Goal: Transaction & Acquisition: Purchase product/service

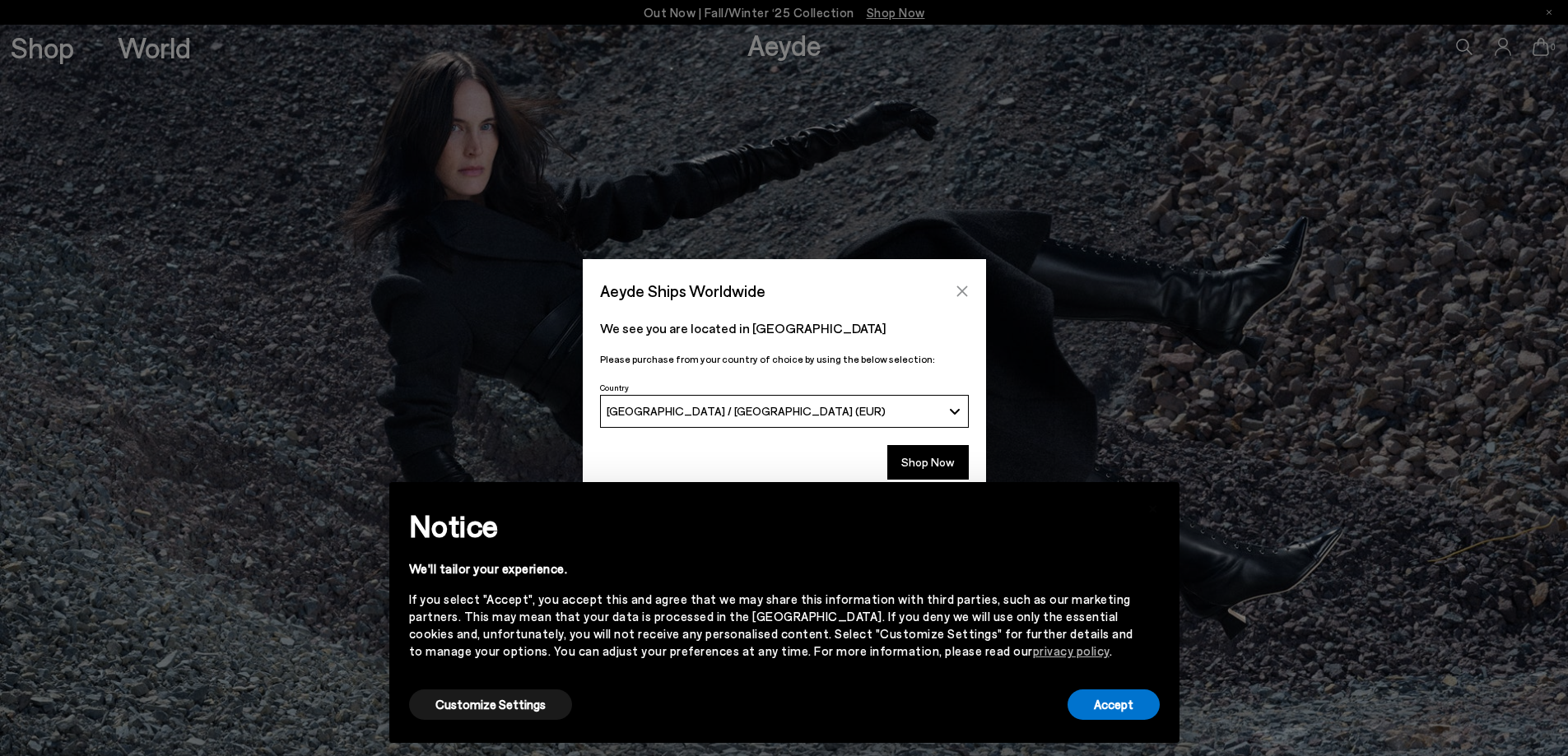
click at [962, 289] on icon "Close" at bounding box center [962, 291] width 13 height 13
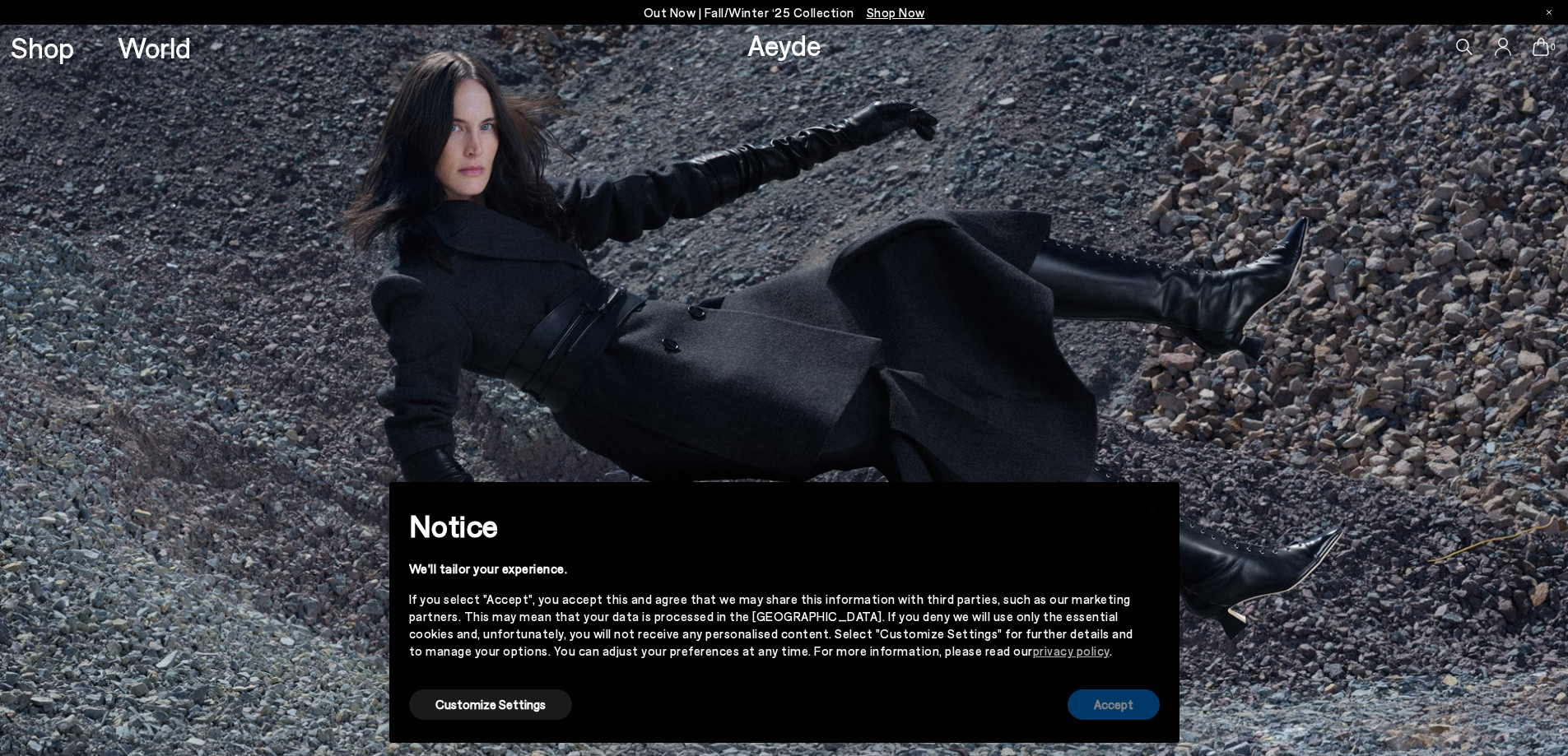
click at [1116, 702] on button "Accept" at bounding box center [1113, 704] width 92 height 30
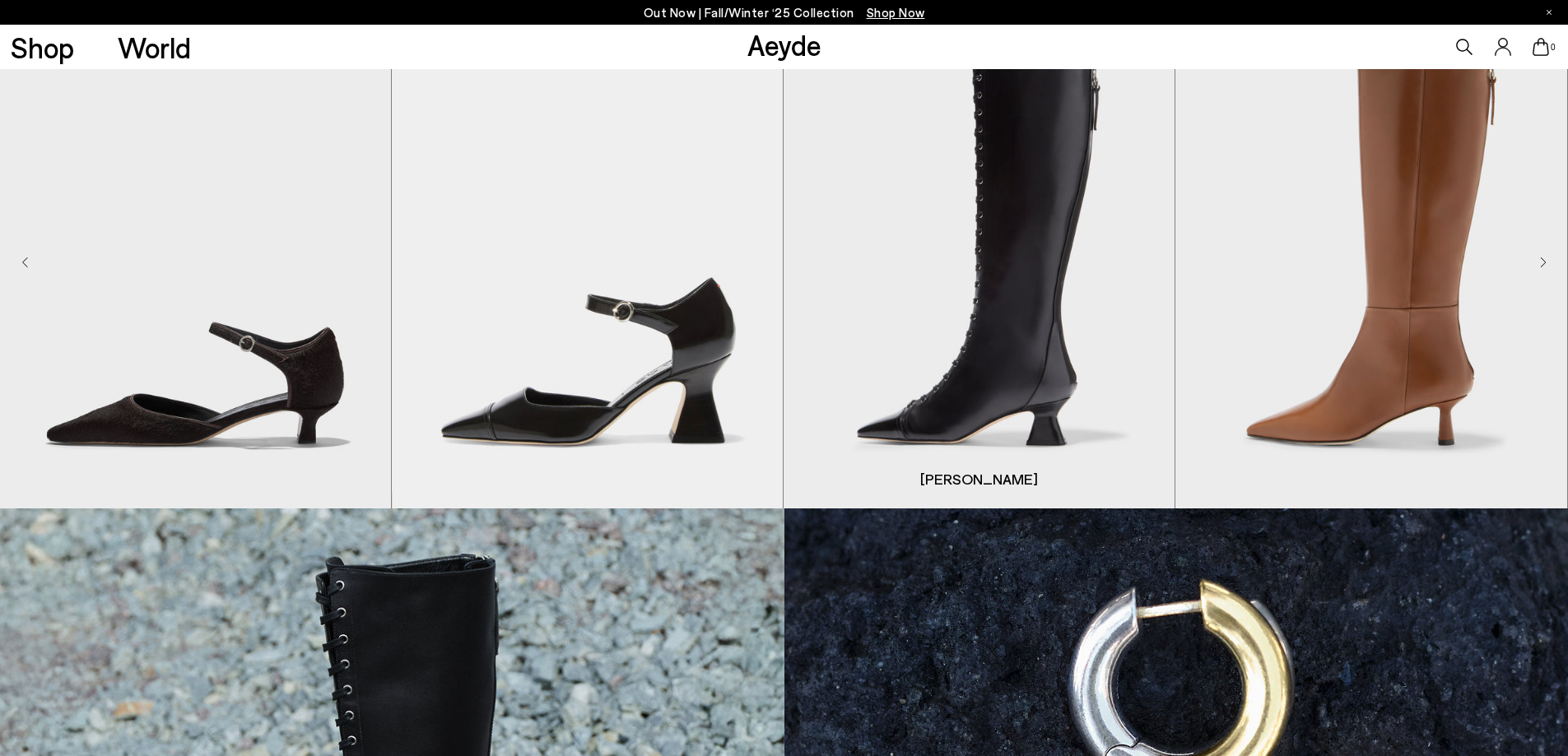
scroll to position [740, 0]
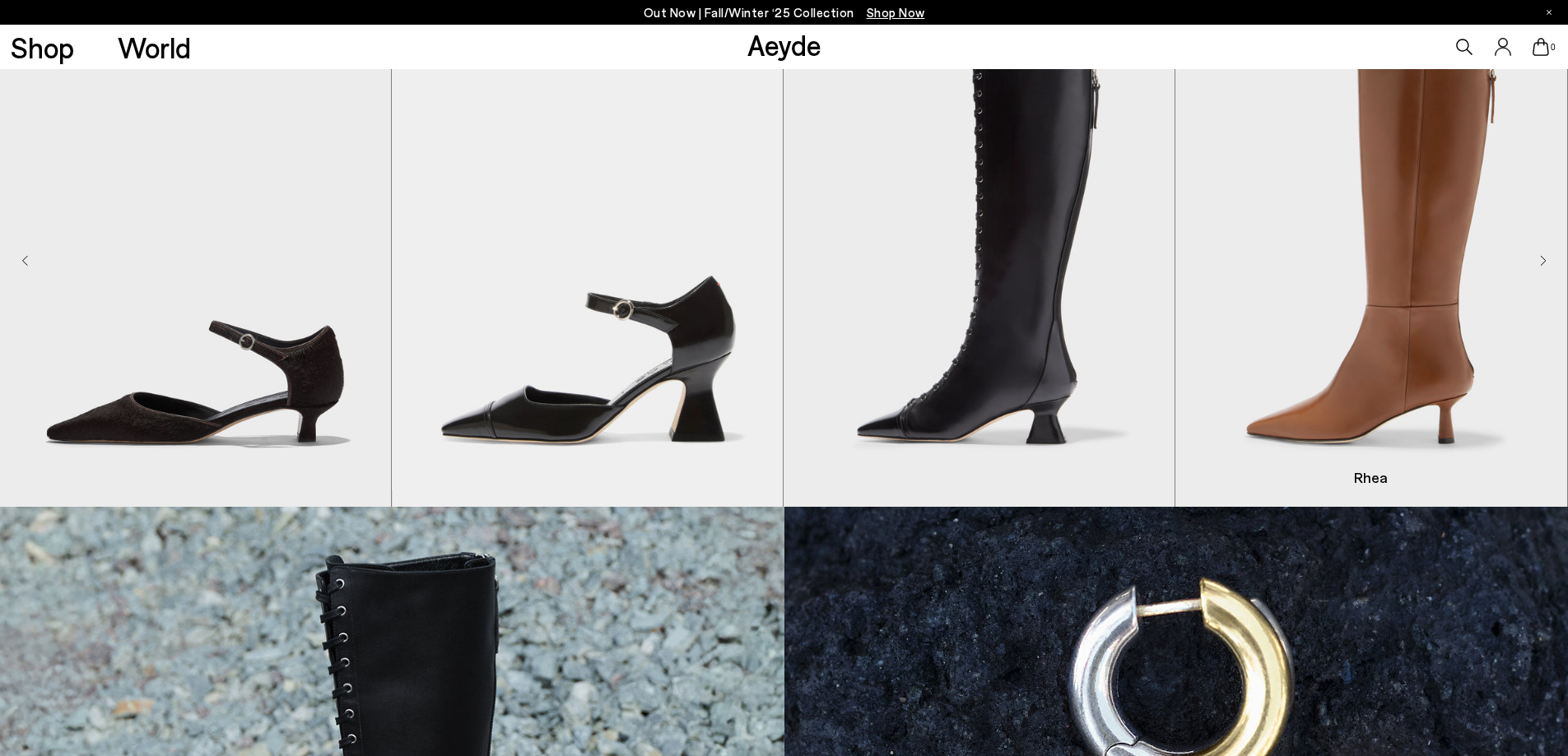
click at [1538, 261] on img "4 / 8" at bounding box center [1370, 261] width 390 height 492
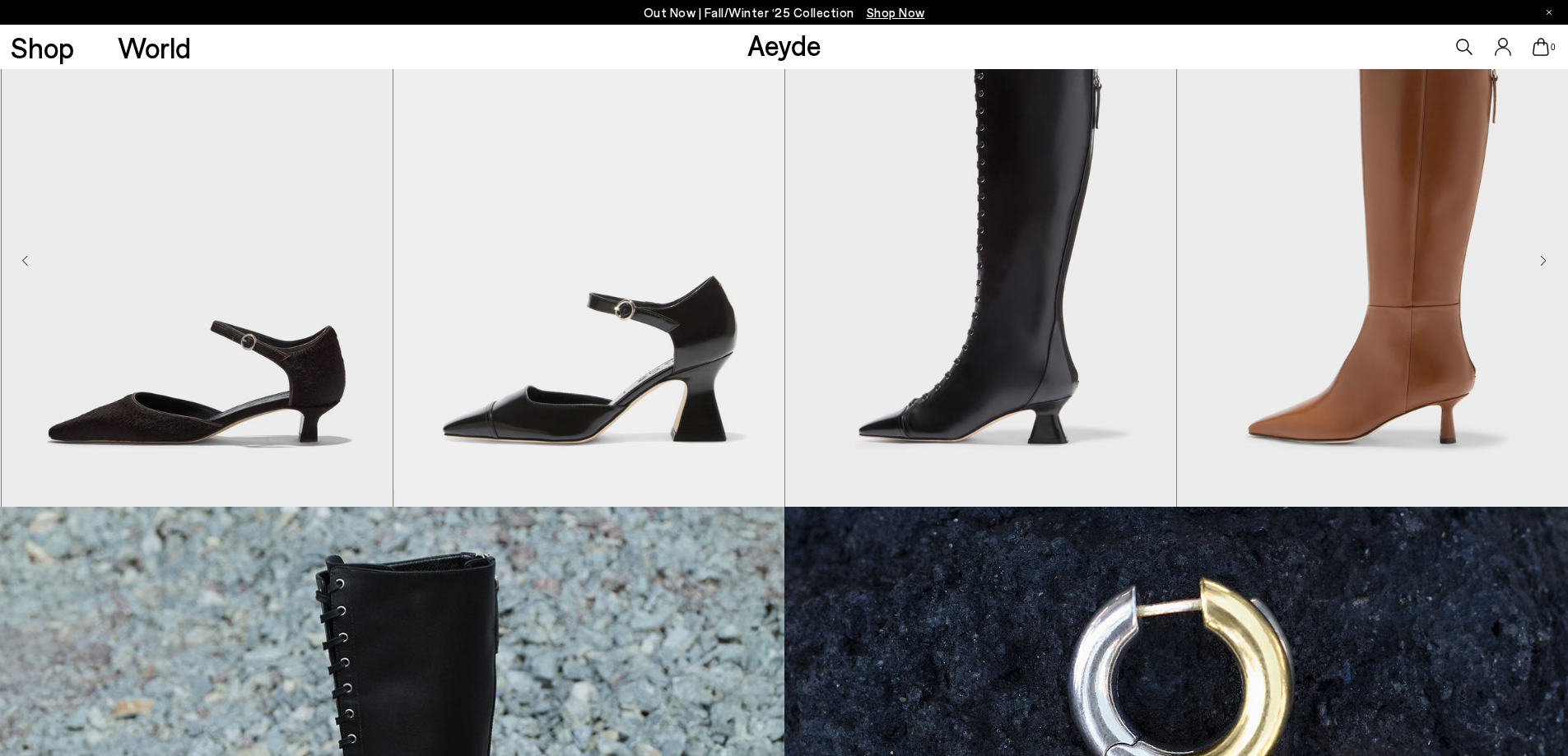
click at [1539, 258] on icon "Next slide" at bounding box center [1543, 260] width 7 height 11
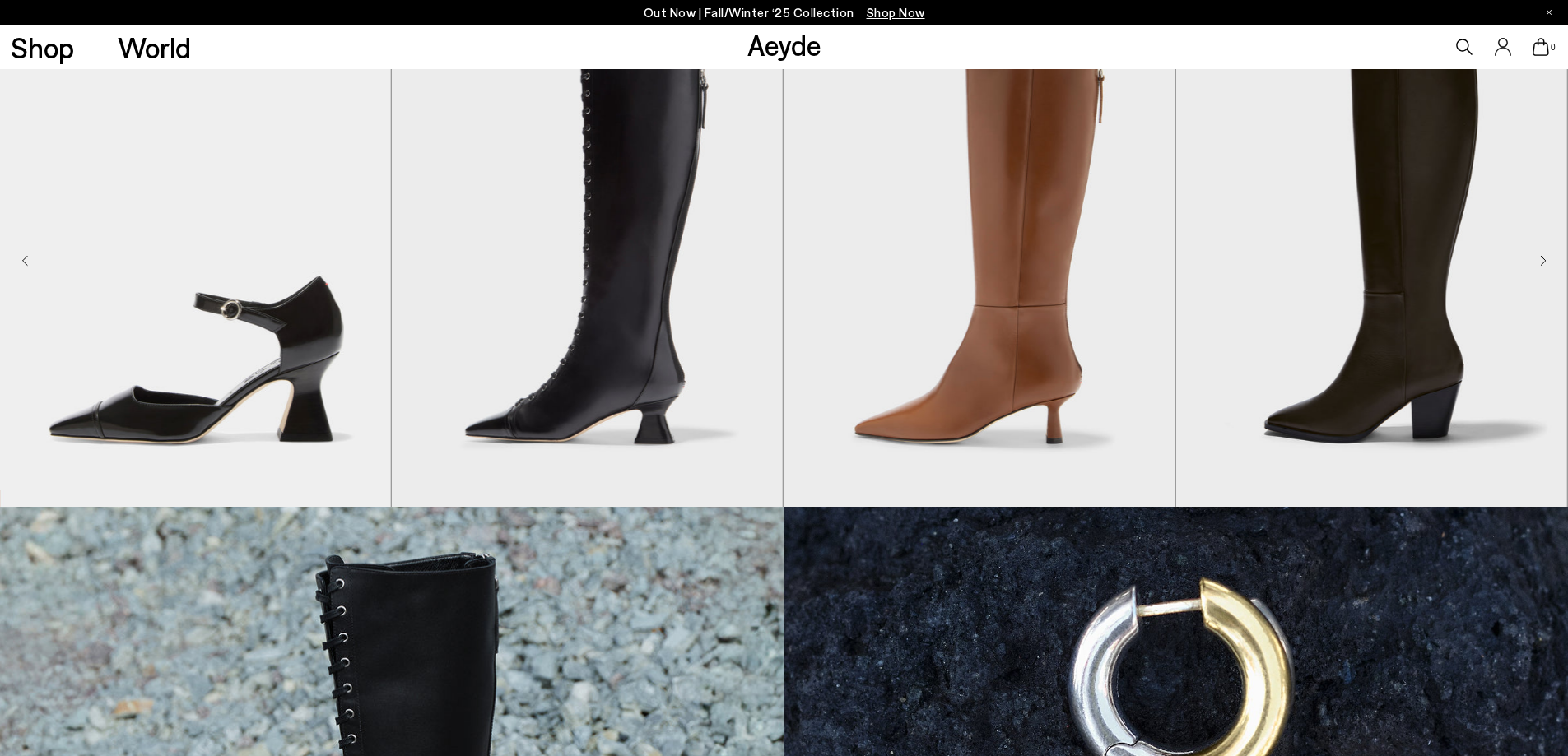
click at [1541, 259] on icon "Next slide" at bounding box center [1543, 260] width 7 height 11
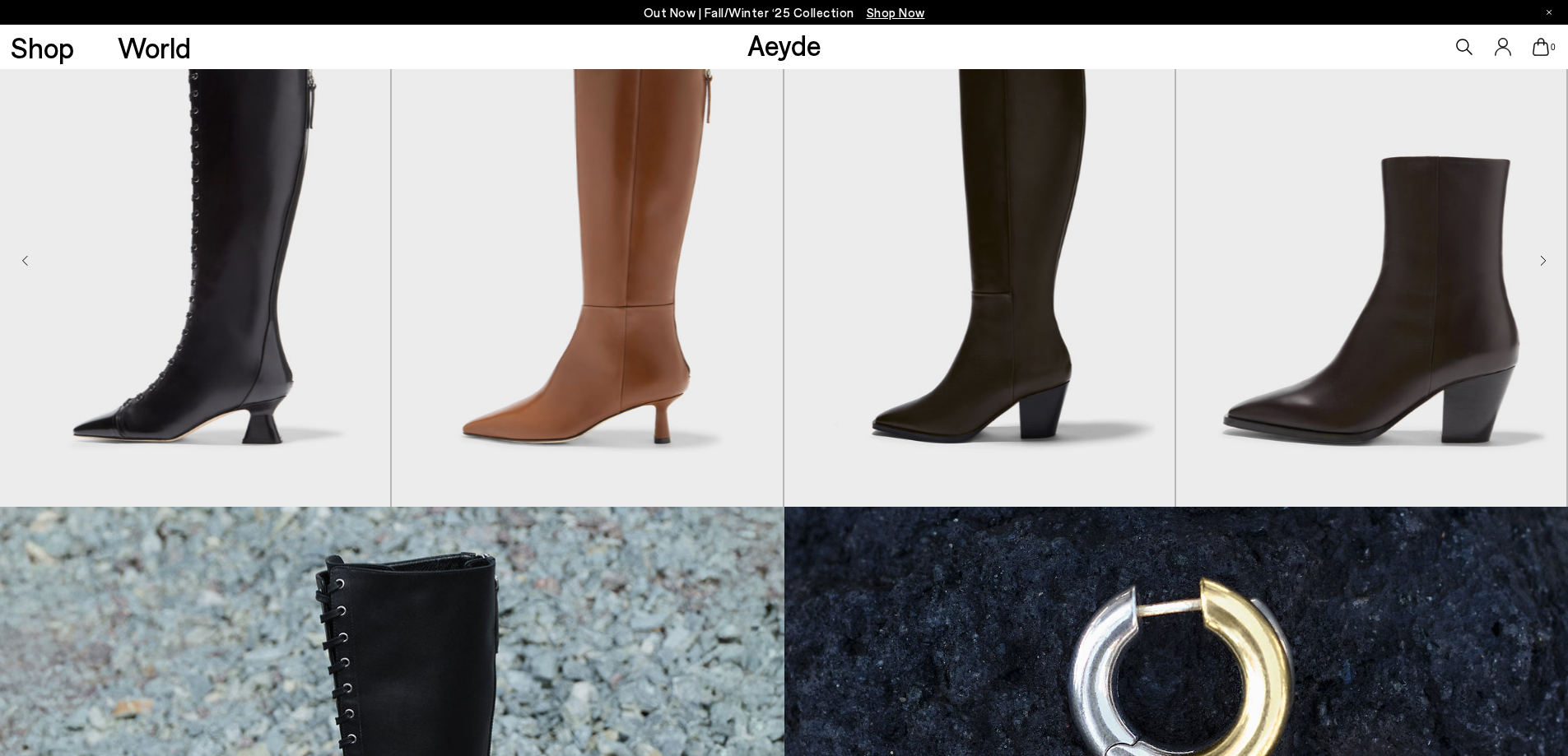
click at [1541, 259] on icon "Next slide" at bounding box center [1543, 260] width 7 height 11
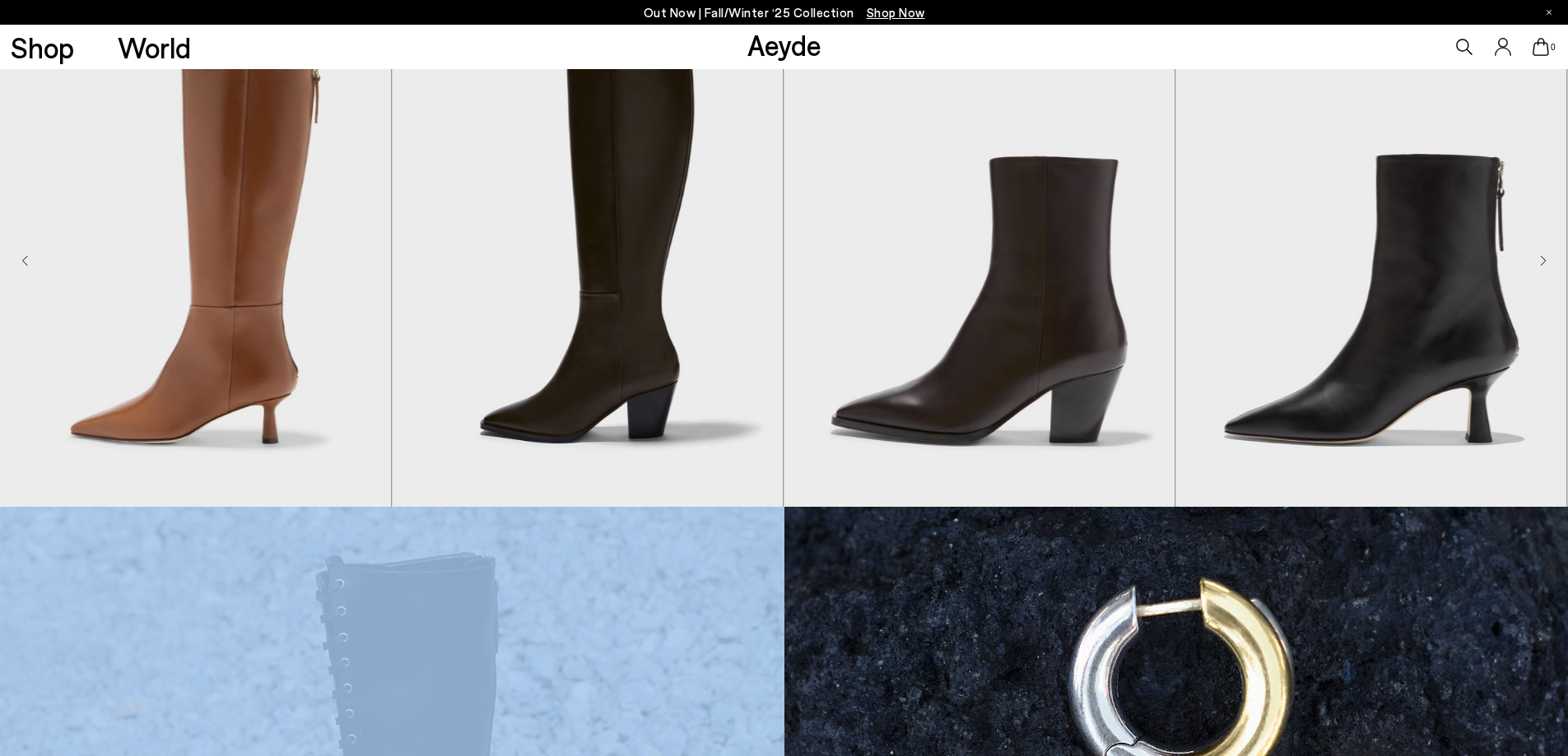
click at [1541, 259] on icon "Next slide" at bounding box center [1543, 260] width 7 height 11
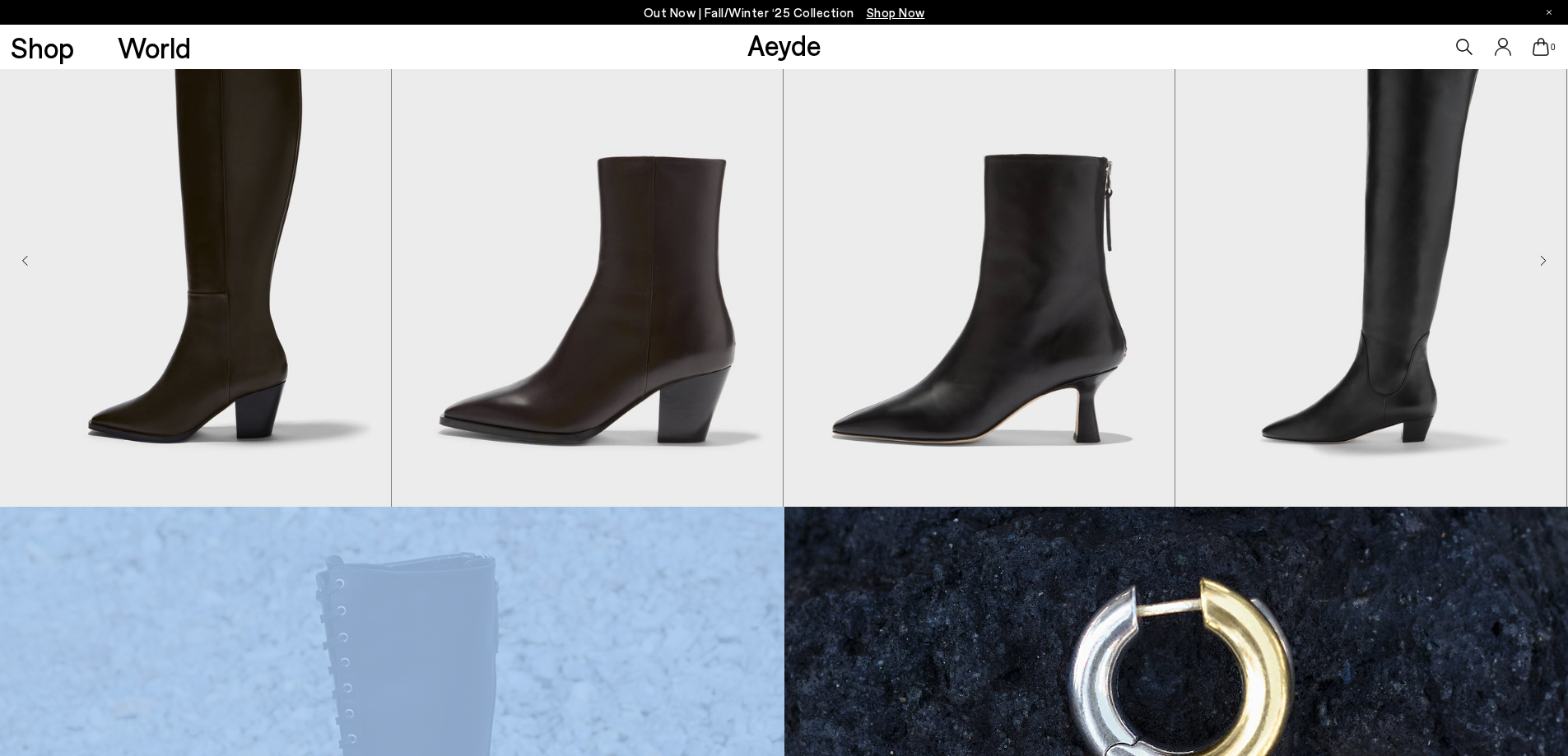
click at [1541, 259] on icon "Next slide" at bounding box center [1543, 260] width 7 height 11
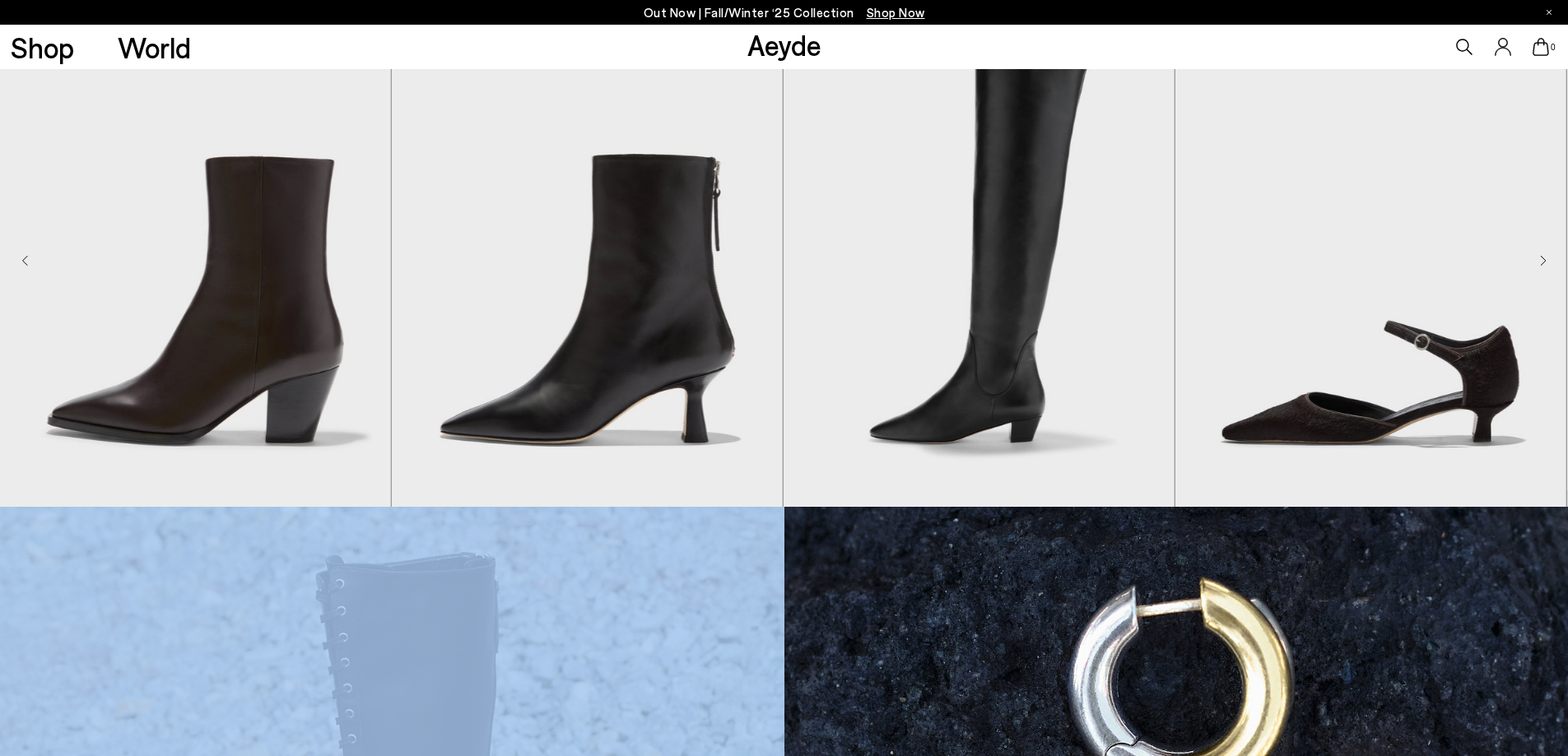
click at [1541, 259] on icon "Next slide" at bounding box center [1543, 260] width 7 height 11
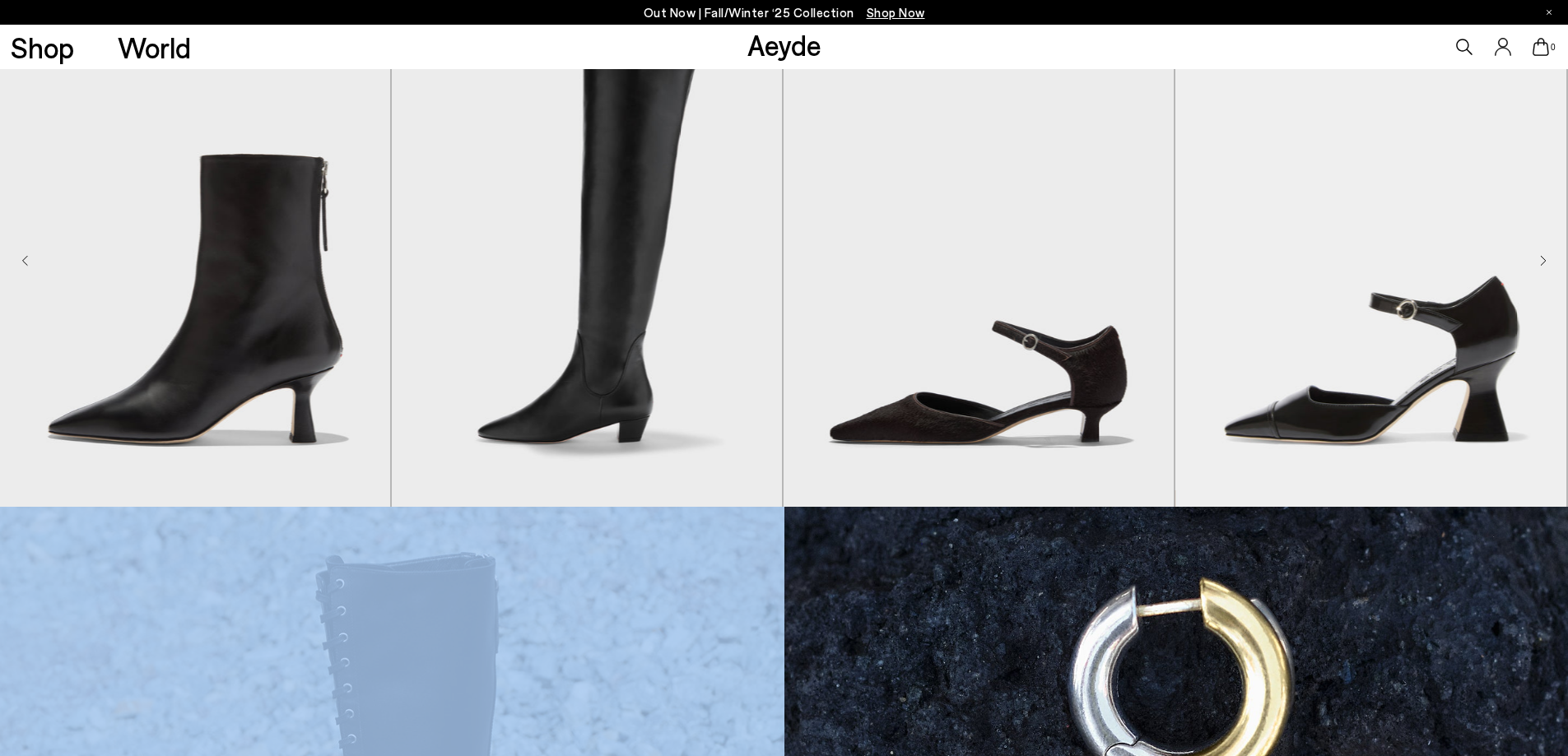
click at [1541, 259] on icon "Next slide" at bounding box center [1543, 260] width 7 height 11
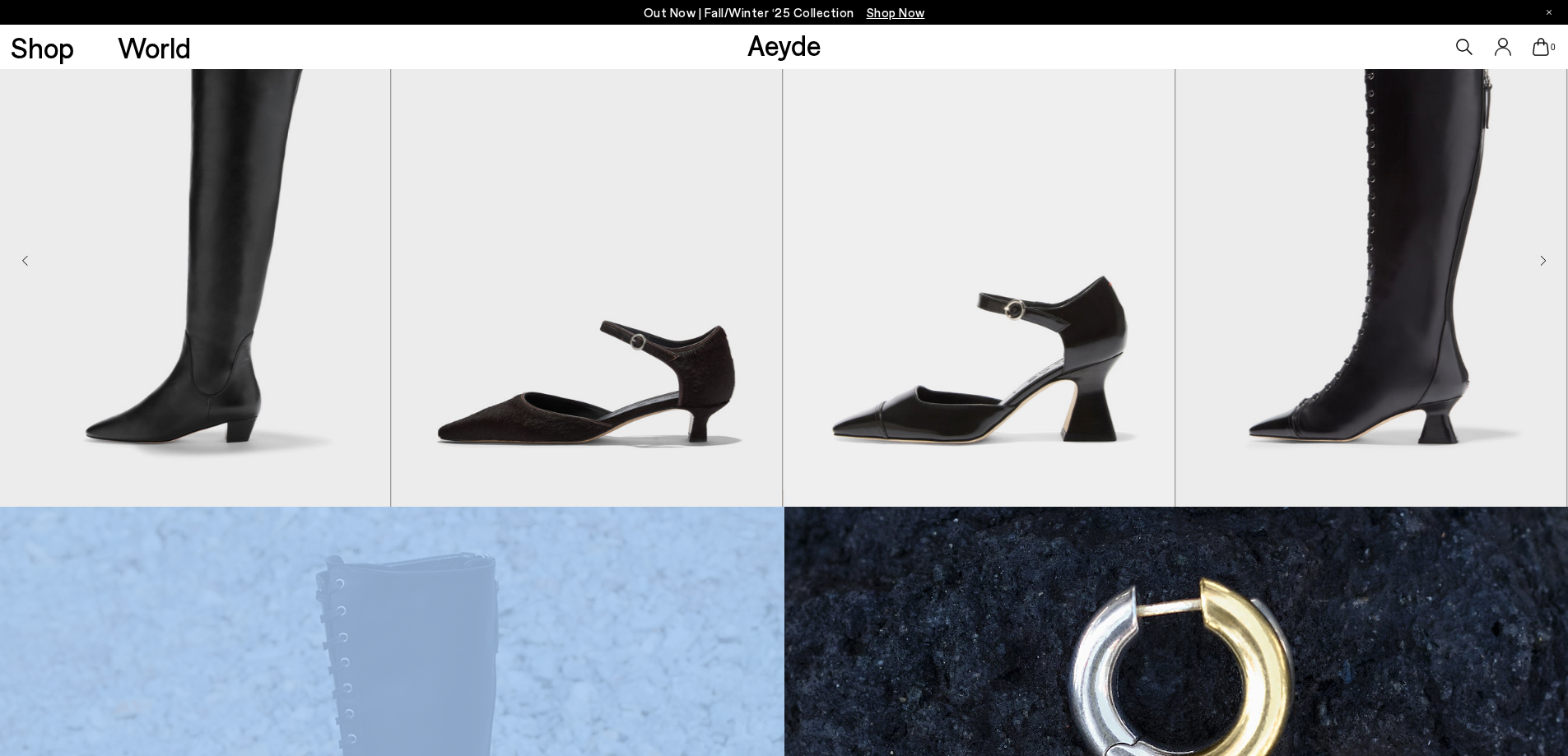
click at [1541, 259] on icon "Next slide" at bounding box center [1543, 260] width 7 height 11
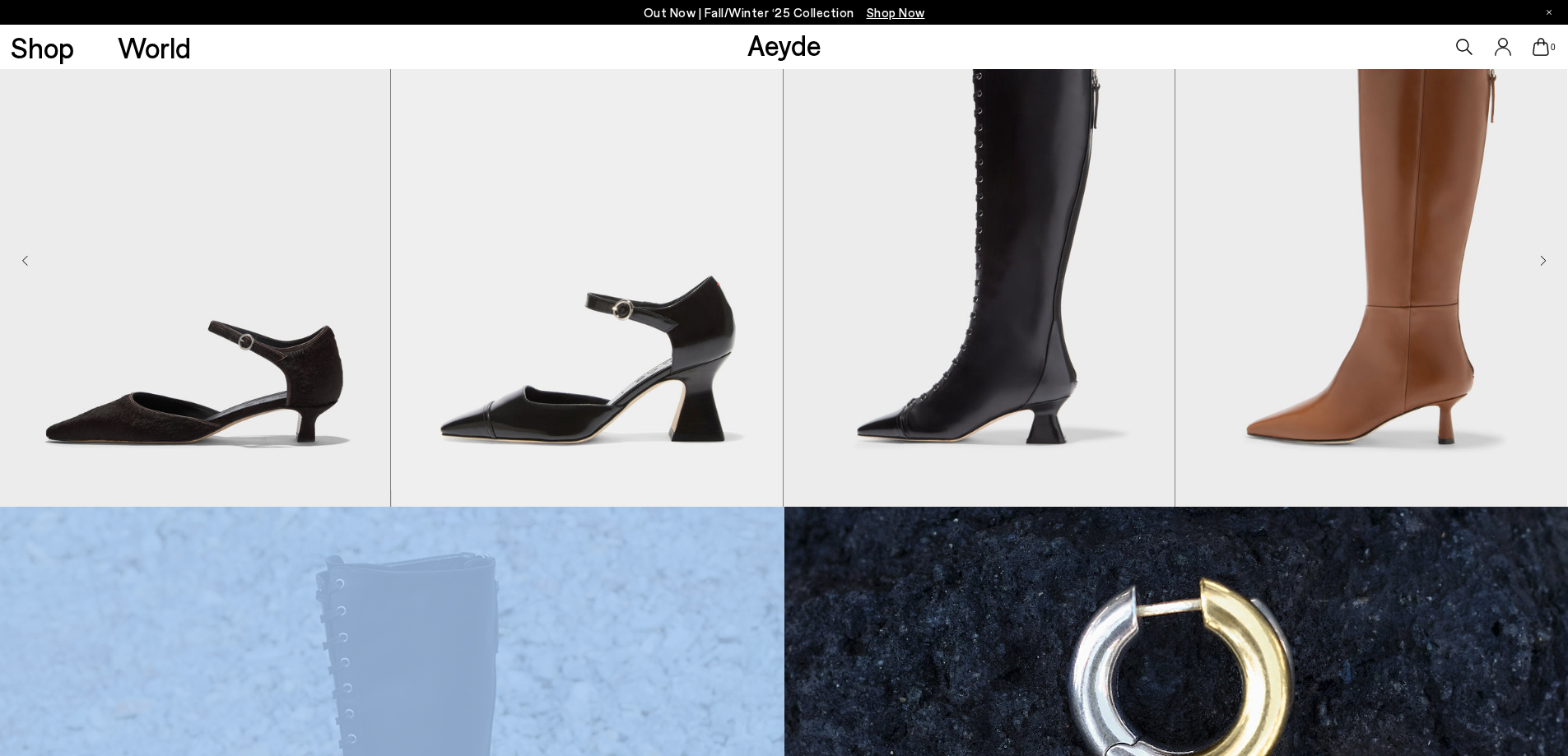
click at [1541, 259] on icon "Next slide" at bounding box center [1543, 260] width 7 height 11
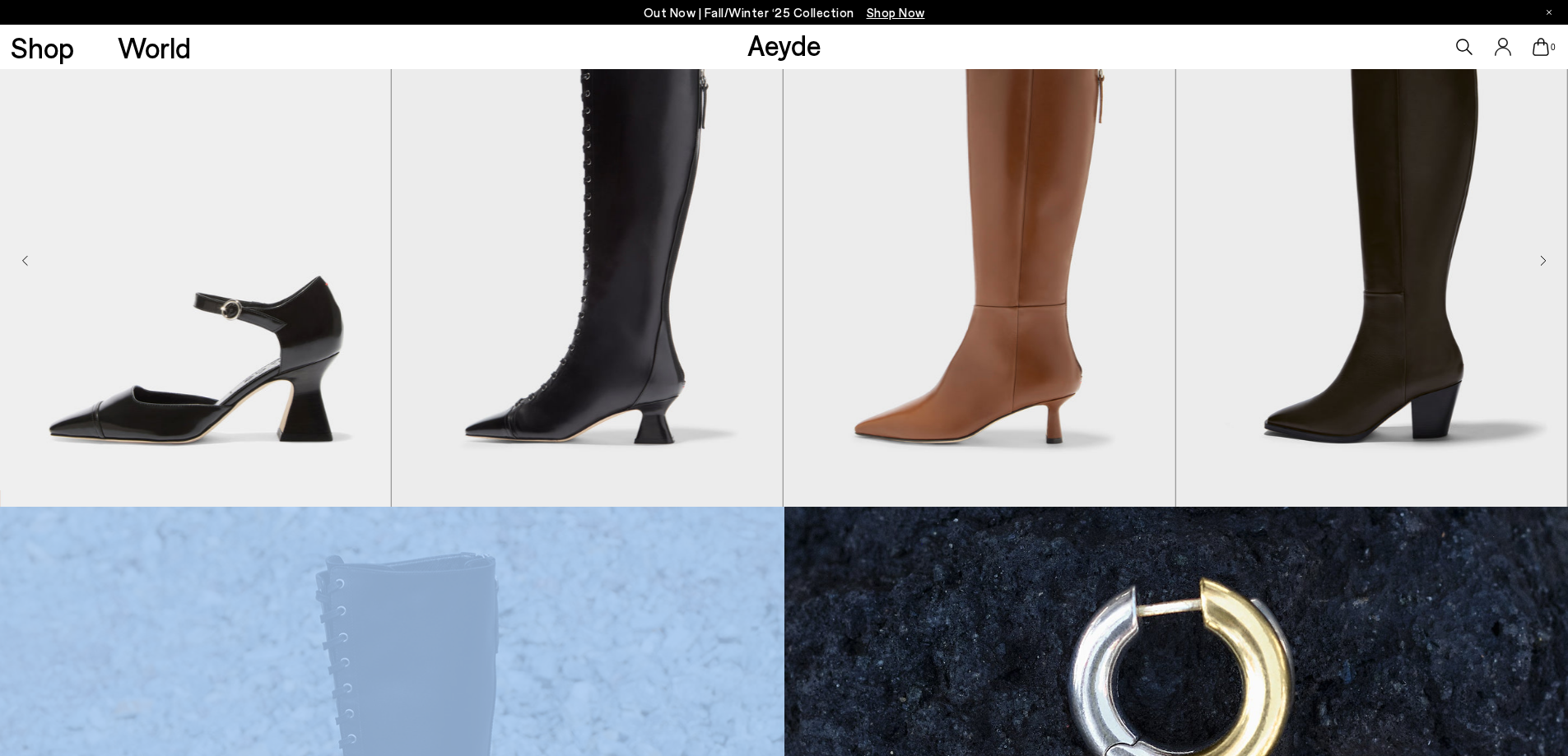
click at [1541, 259] on icon "Next slide" at bounding box center [1543, 260] width 7 height 11
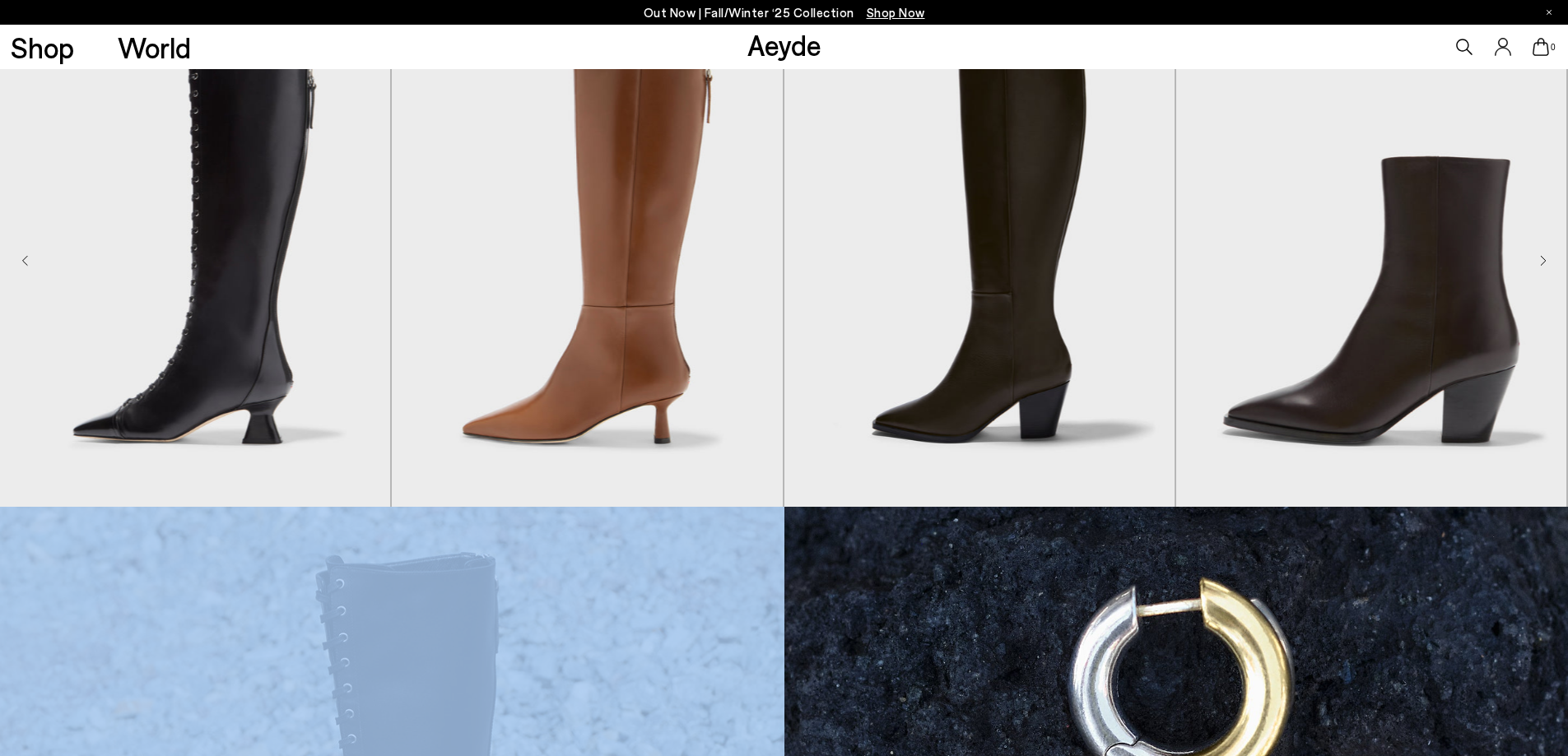
click at [1541, 259] on icon "Next slide" at bounding box center [1543, 260] width 7 height 11
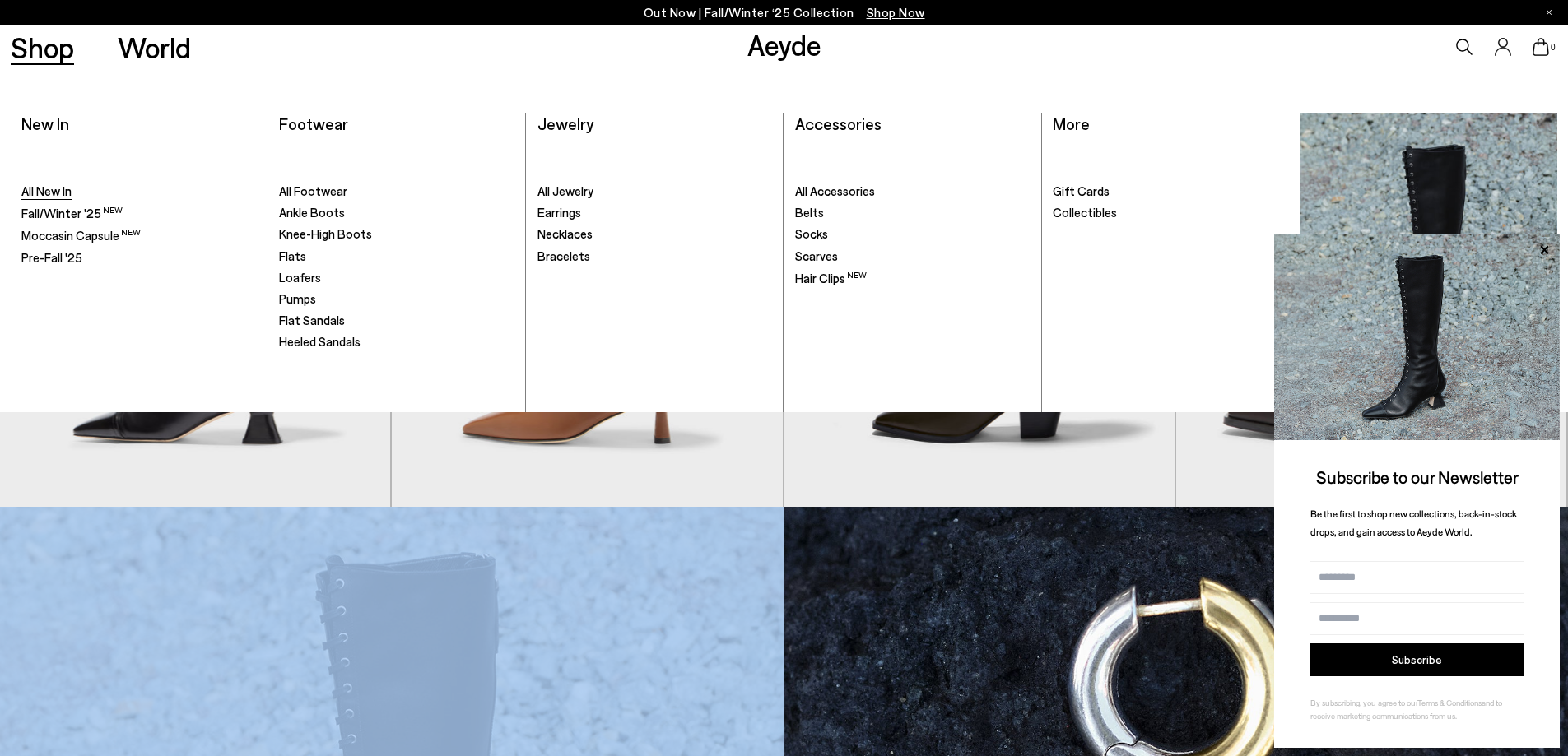
click at [56, 193] on span "All New In" at bounding box center [47, 190] width 50 height 15
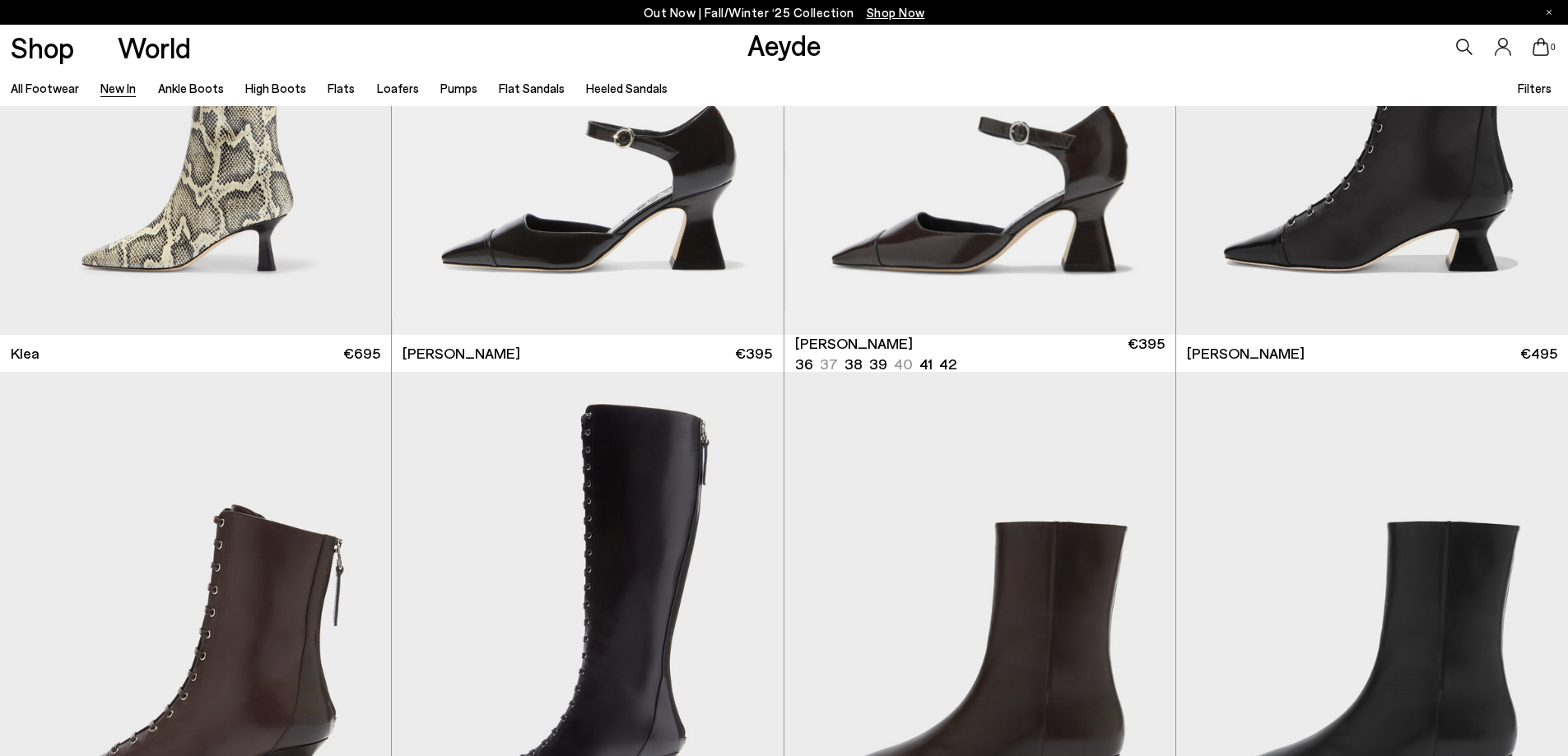
scroll to position [1728, 0]
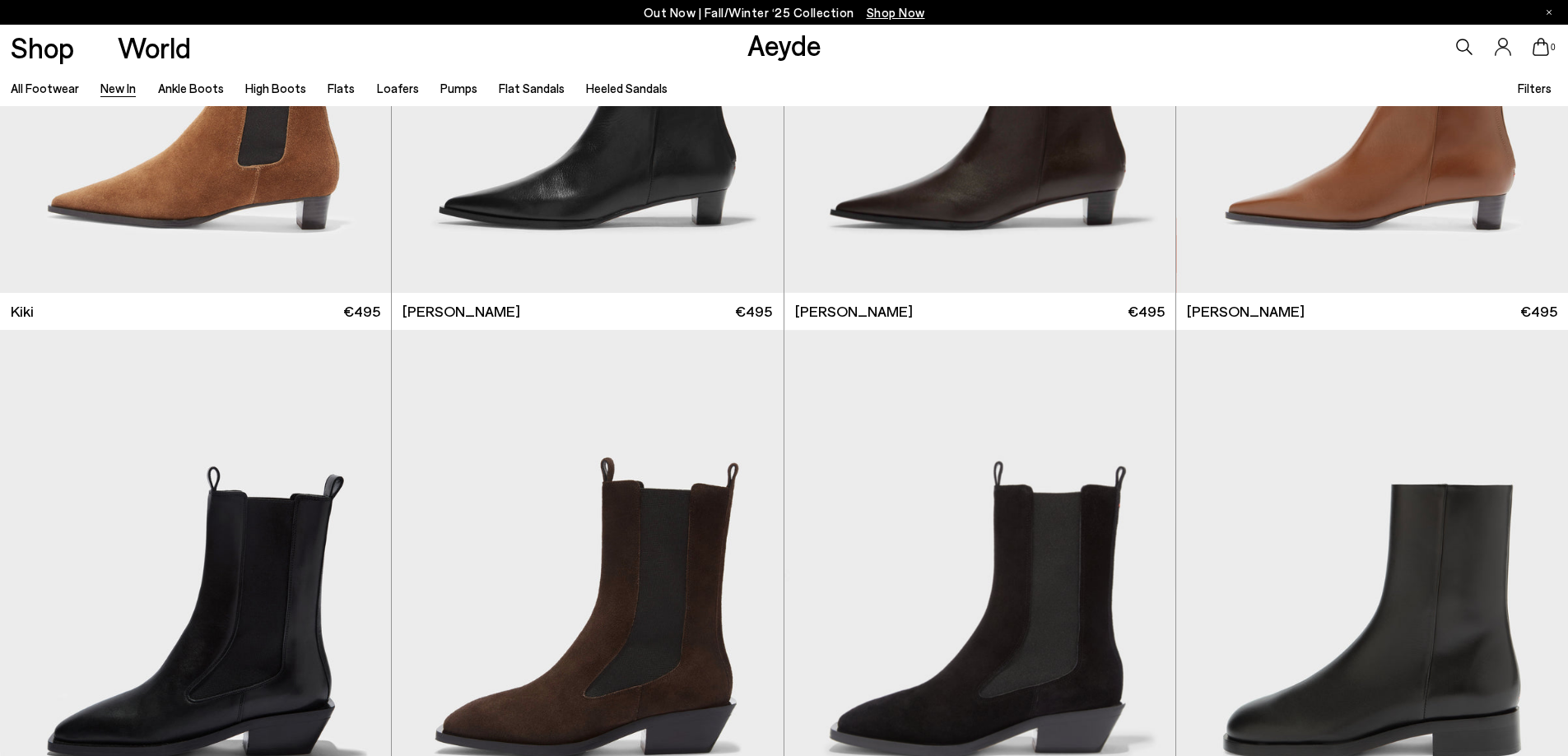
scroll to position [9299, 0]
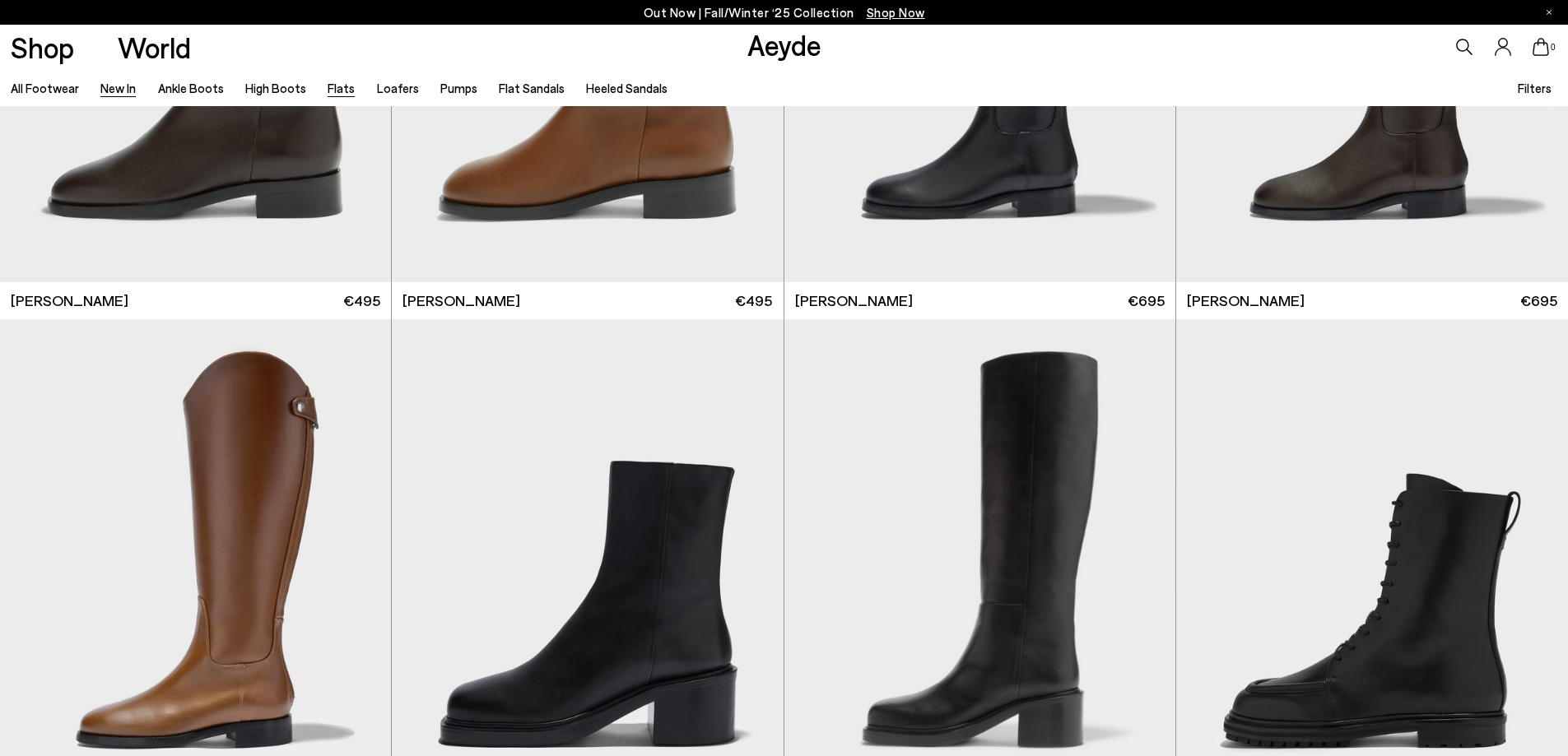
click at [332, 86] on link "Flats" at bounding box center [340, 87] width 27 height 15
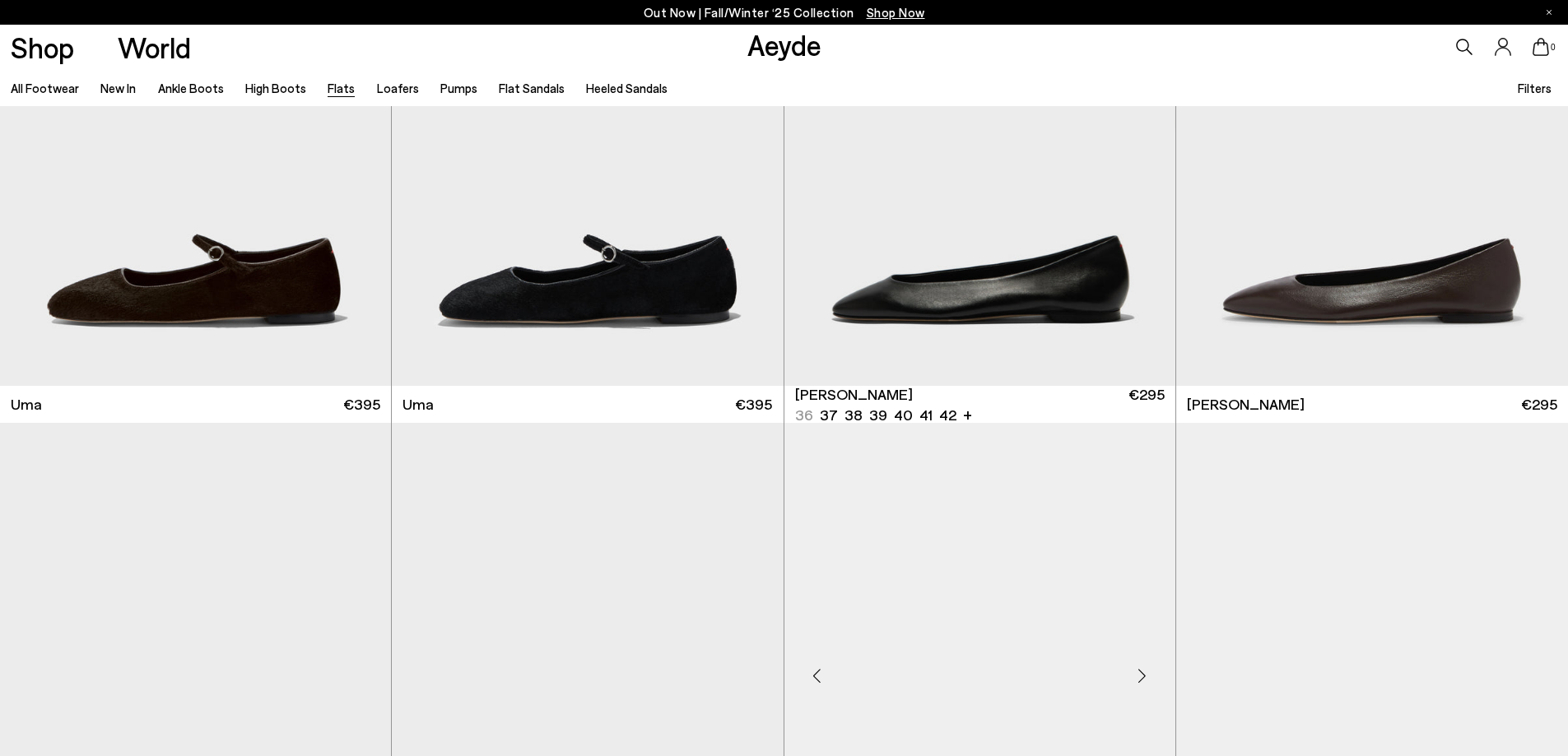
scroll to position [576, 0]
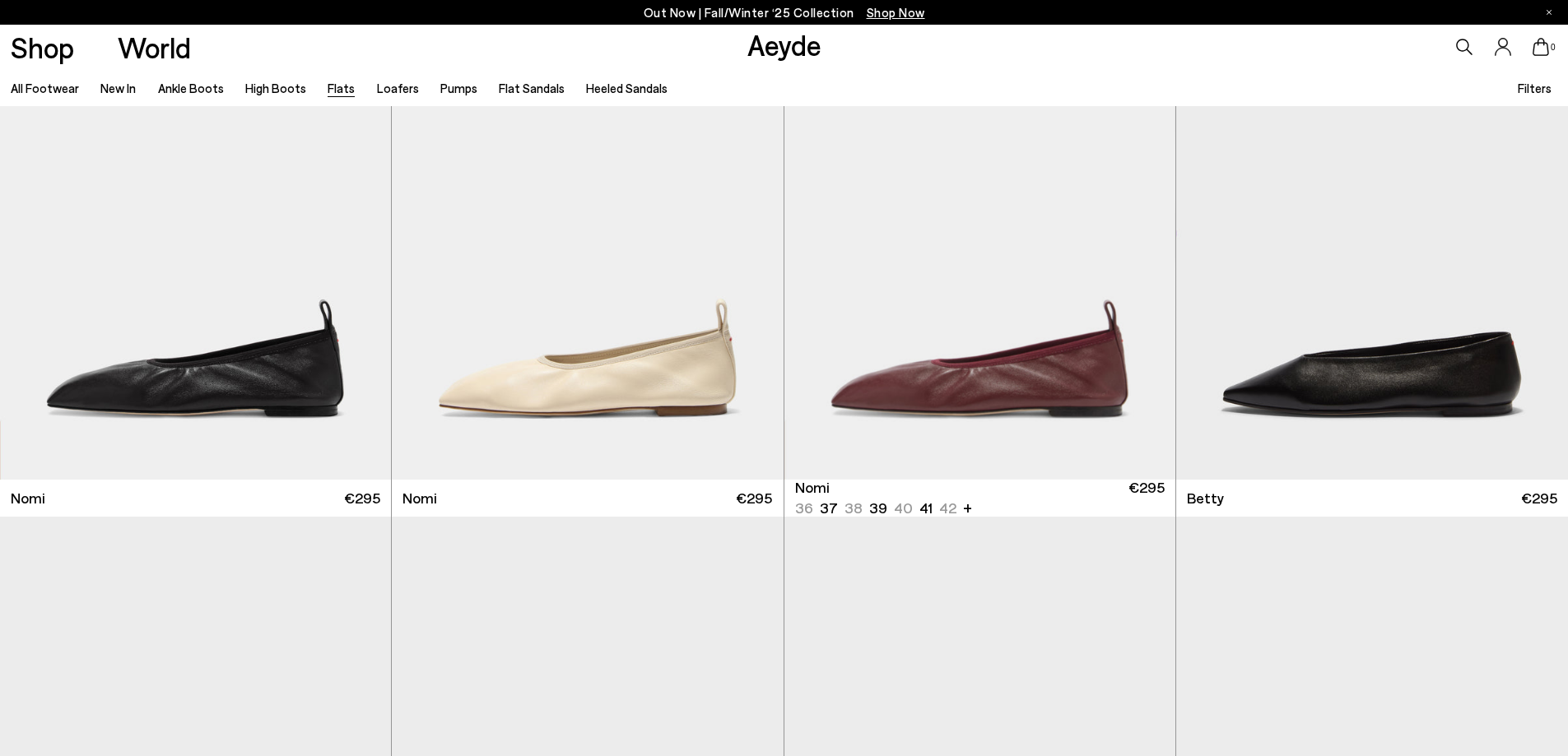
scroll to position [1235, 0]
